Goal: Check status: Check status

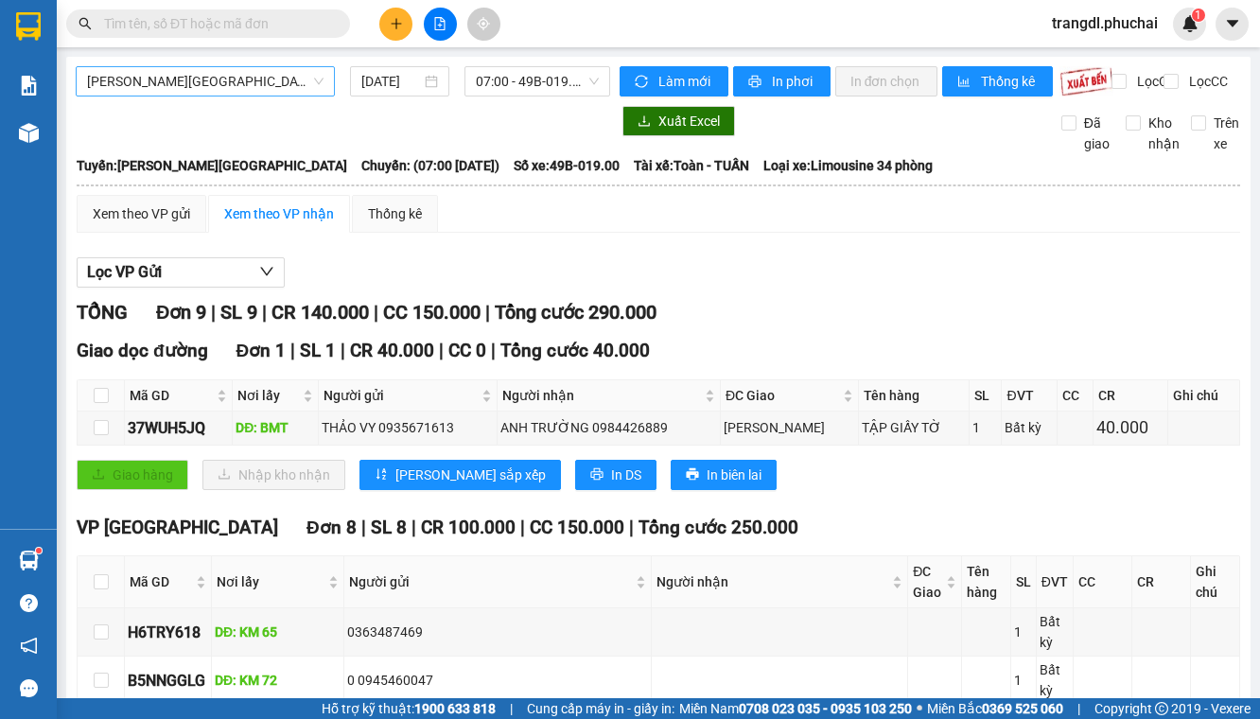
click at [249, 95] on span "[PERSON_NAME][GEOGRAPHIC_DATA]" at bounding box center [205, 81] width 236 height 28
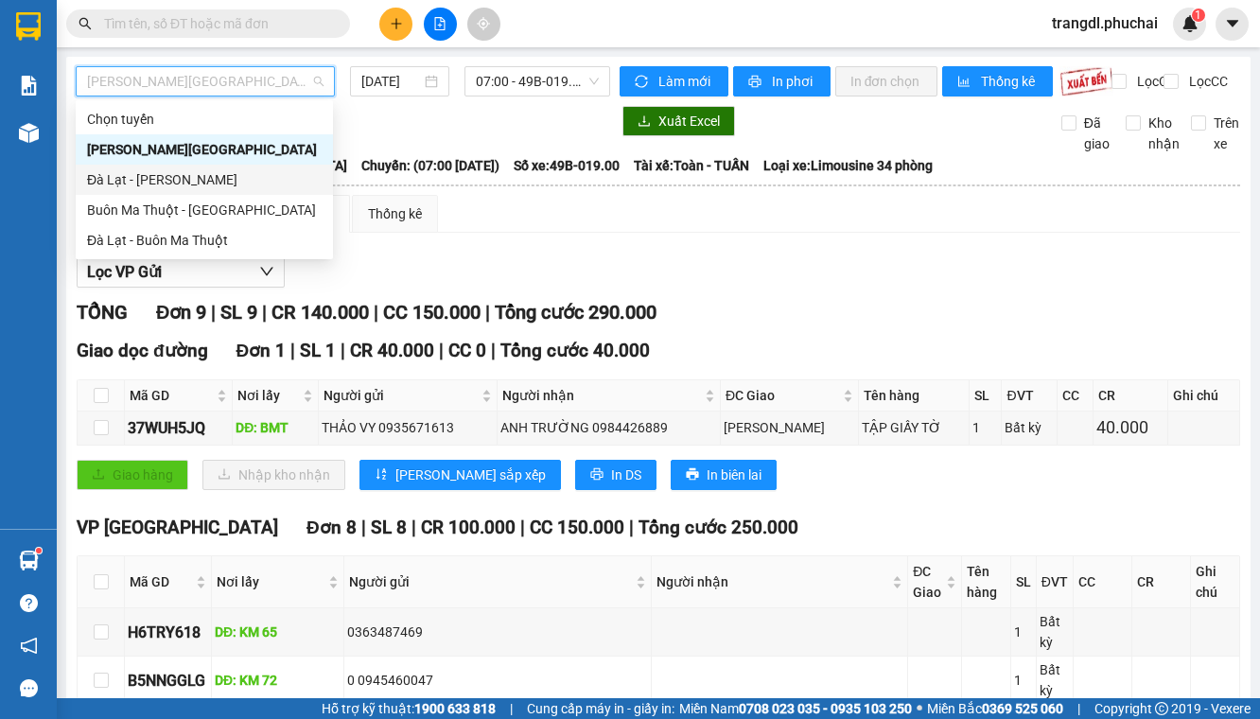
click at [243, 182] on div "Đà Lạt - [PERSON_NAME]" at bounding box center [204, 179] width 235 height 21
type input "[DATE]"
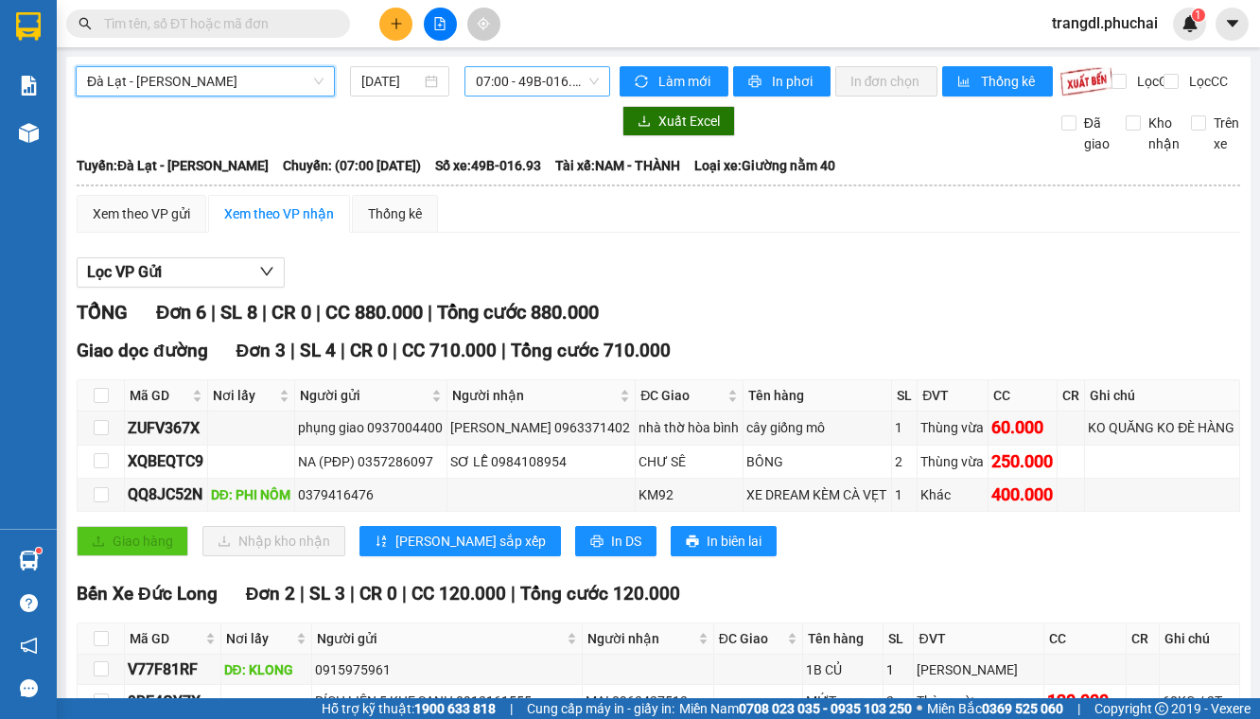
click at [492, 84] on span "07:00 - 49B-016.93" at bounding box center [537, 81] width 122 height 28
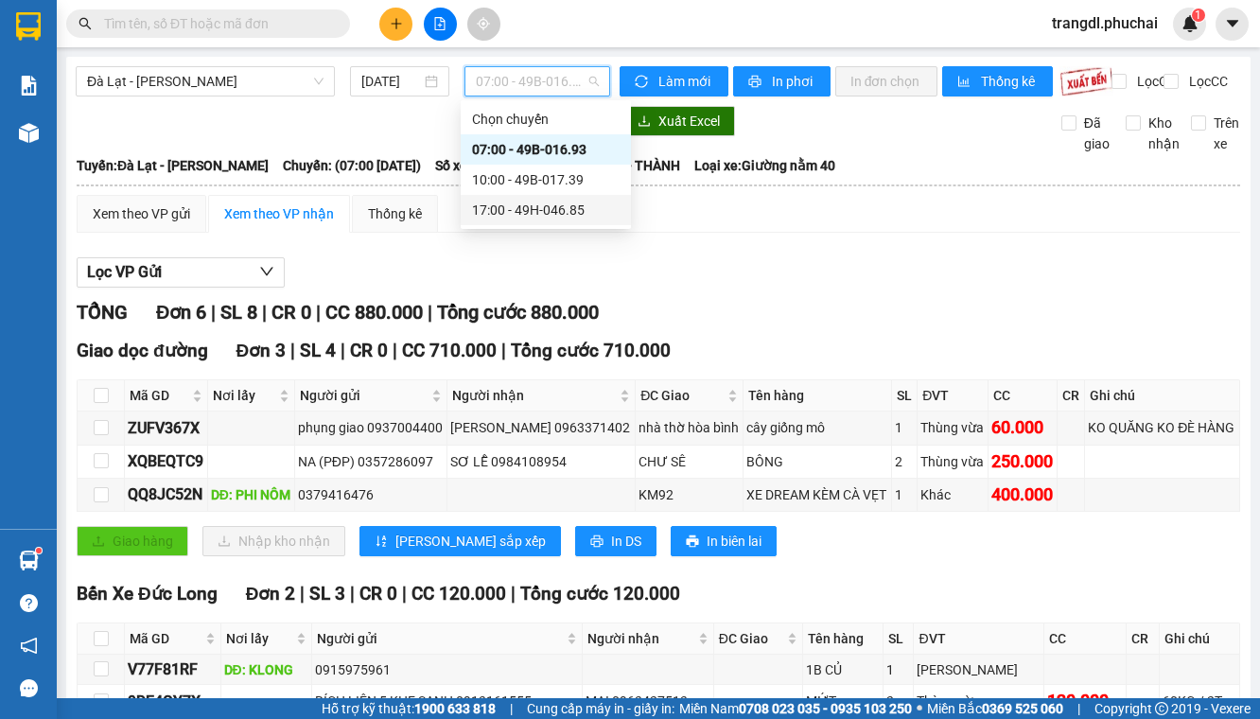
click at [498, 215] on div "17:00 - 49H-046.85" at bounding box center [546, 210] width 148 height 21
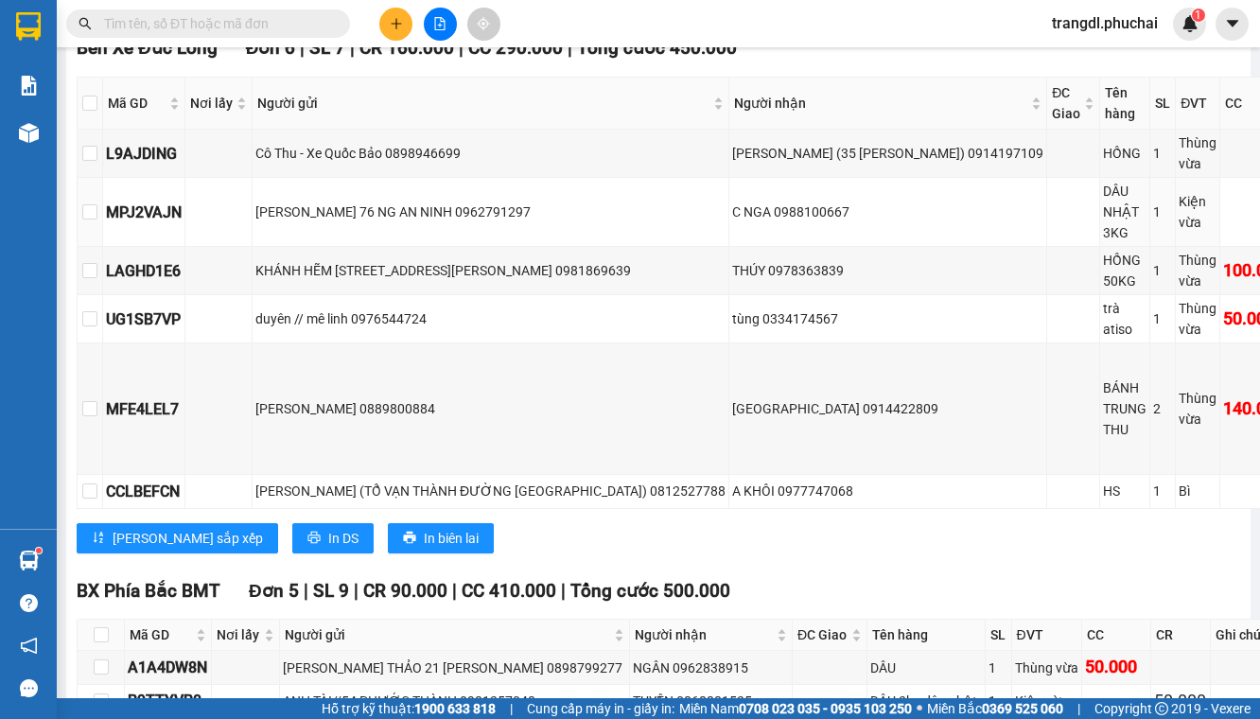
scroll to position [638, 0]
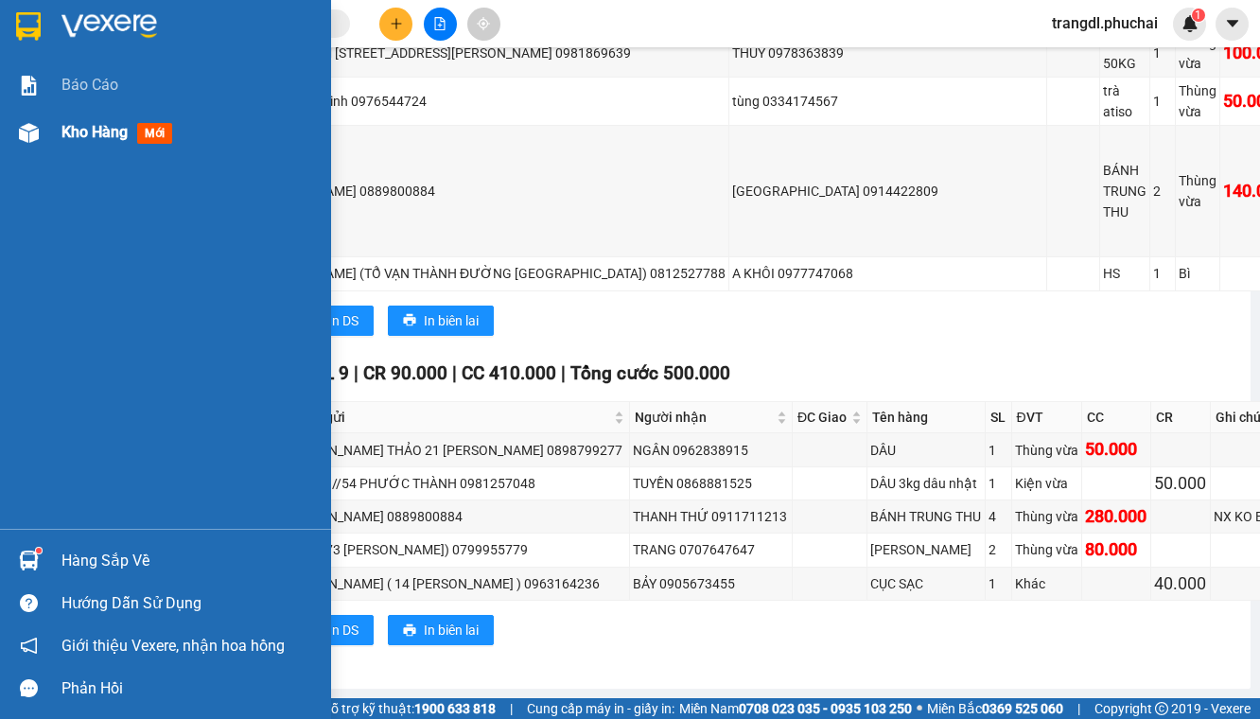
drag, startPoint x: 26, startPoint y: 129, endPoint x: 86, endPoint y: 0, distance: 141.8
click at [27, 129] on img at bounding box center [29, 133] width 20 height 20
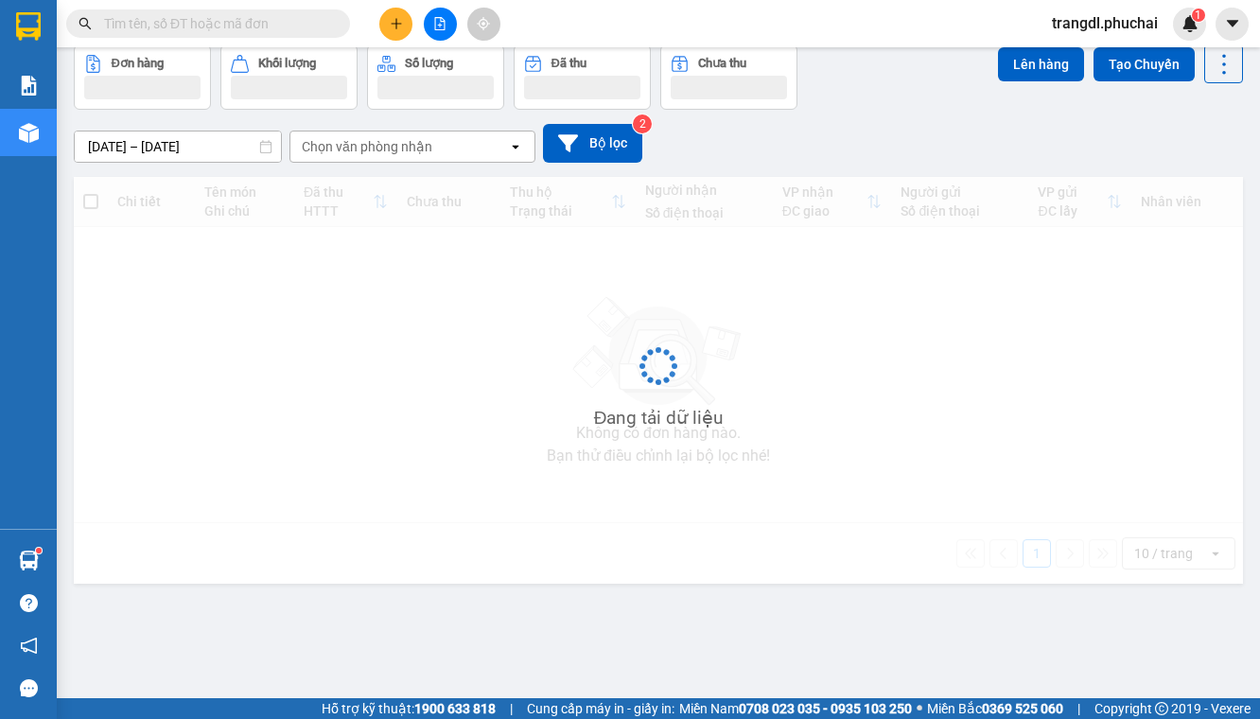
scroll to position [87, 0]
